Goal: Task Accomplishment & Management: Manage account settings

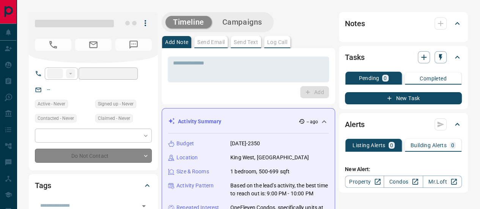
type input "**"
type input "**********"
type input "*"
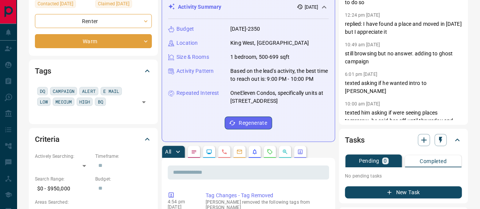
scroll to position [114, 0]
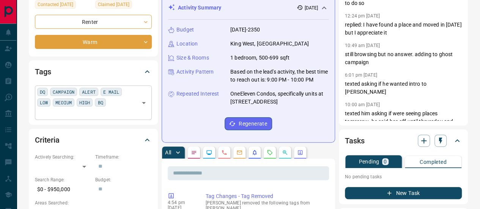
click at [101, 98] on div "DQ CAMPAIGN ALERT E MAIL LOW MEDIUM HIGH BQ ​" at bounding box center [93, 102] width 117 height 34
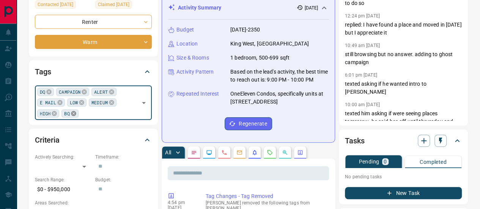
click at [71, 110] on icon at bounding box center [74, 113] width 6 height 6
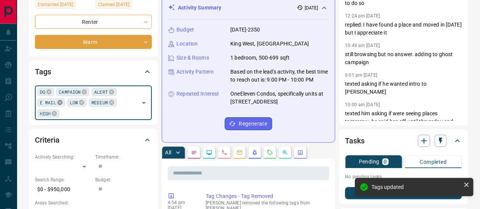
click at [57, 100] on icon at bounding box center [59, 102] width 5 height 5
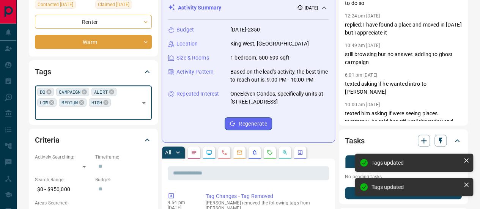
click at [79, 100] on icon at bounding box center [81, 102] width 5 height 5
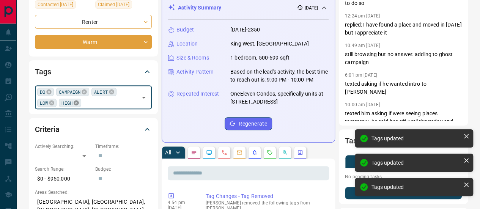
click at [74, 100] on icon at bounding box center [76, 102] width 5 height 5
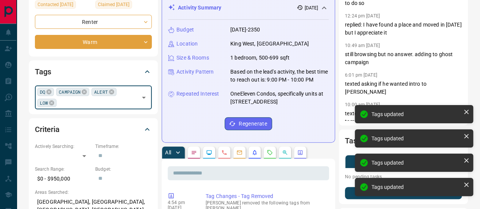
click at [81, 89] on icon at bounding box center [84, 92] width 6 height 6
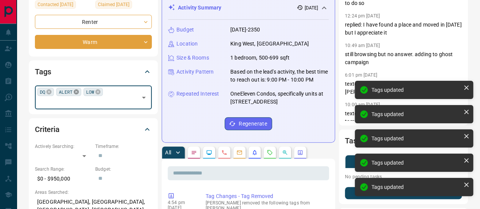
click at [74, 90] on icon at bounding box center [76, 92] width 5 height 5
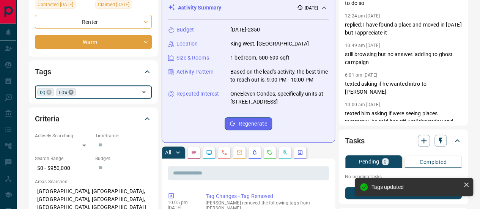
click at [68, 89] on icon at bounding box center [71, 92] width 6 height 6
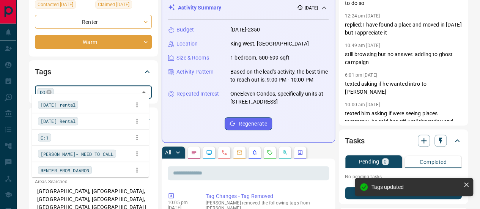
click at [70, 88] on input "text" at bounding box center [96, 92] width 81 height 8
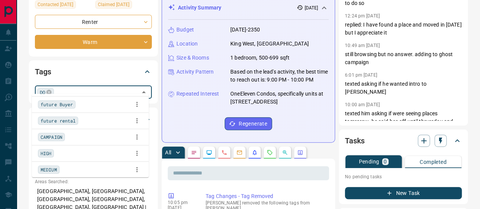
scroll to position [0, 0]
click at [73, 88] on input "text" at bounding box center [96, 92] width 81 height 8
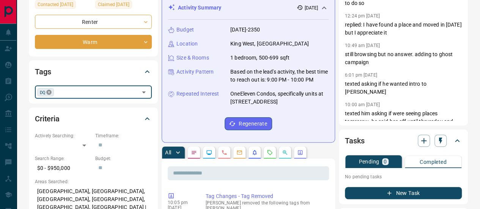
click at [47, 90] on icon at bounding box center [49, 92] width 5 height 5
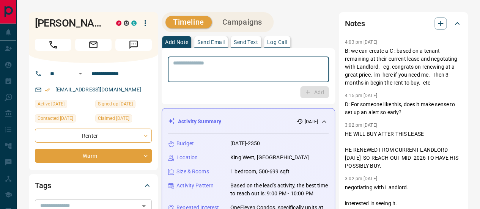
click at [210, 61] on textarea at bounding box center [248, 69] width 151 height 19
click at [237, 16] on button "Campaigns" at bounding box center [242, 22] width 55 height 13
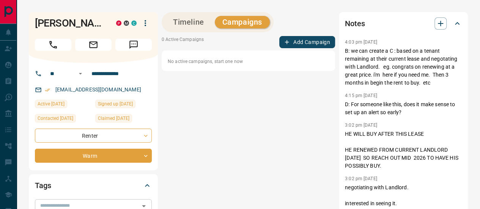
click at [187, 19] on button "Timeline" at bounding box center [188, 22] width 46 height 13
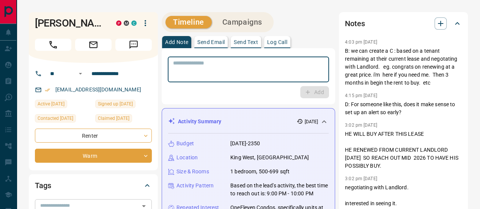
click at [197, 60] on textarea at bounding box center [248, 69] width 151 height 19
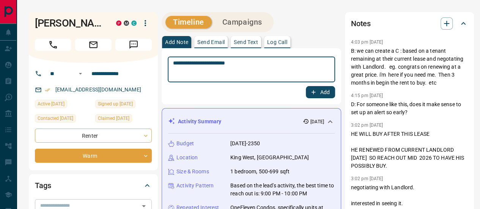
type textarea "**********"
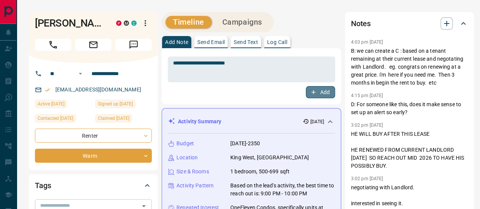
click at [319, 88] on button "Add" at bounding box center [320, 92] width 29 height 12
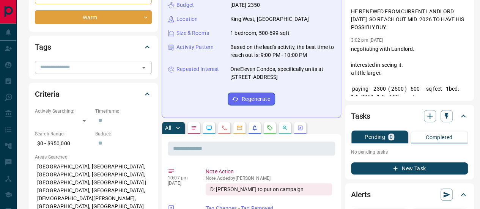
scroll to position [76, 0]
